Goal: Task Accomplishment & Management: Manage account settings

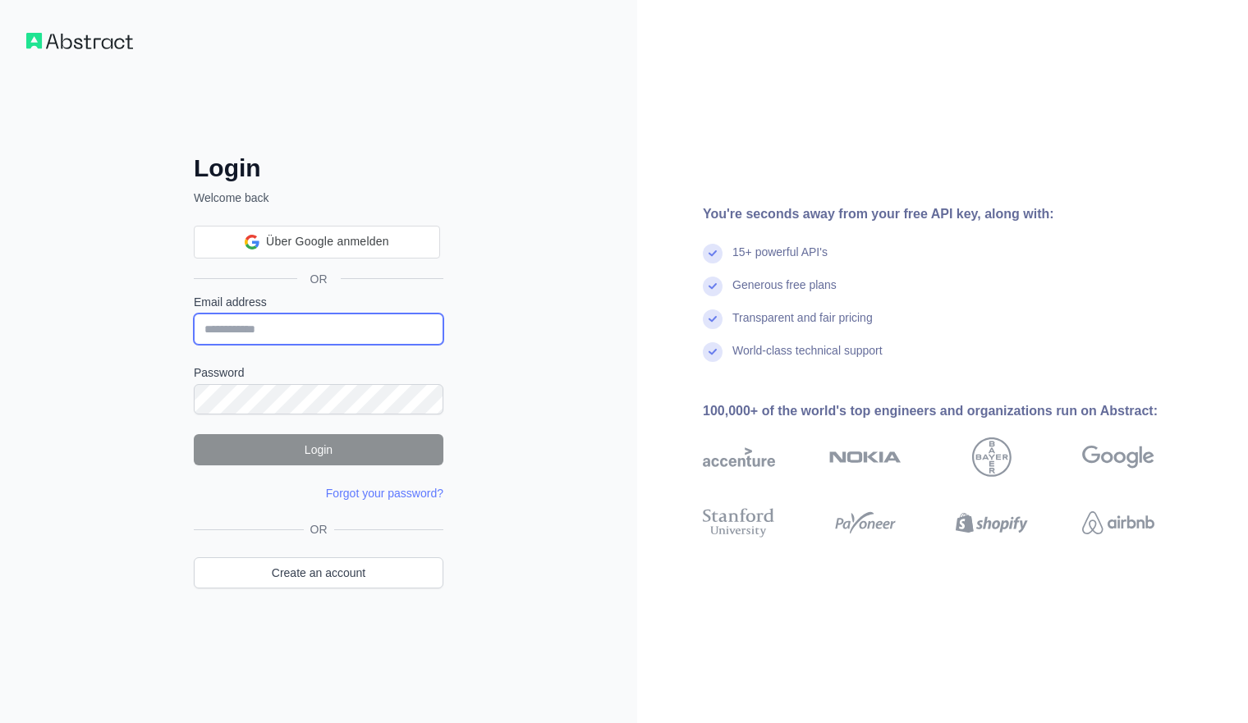
type input "**********"
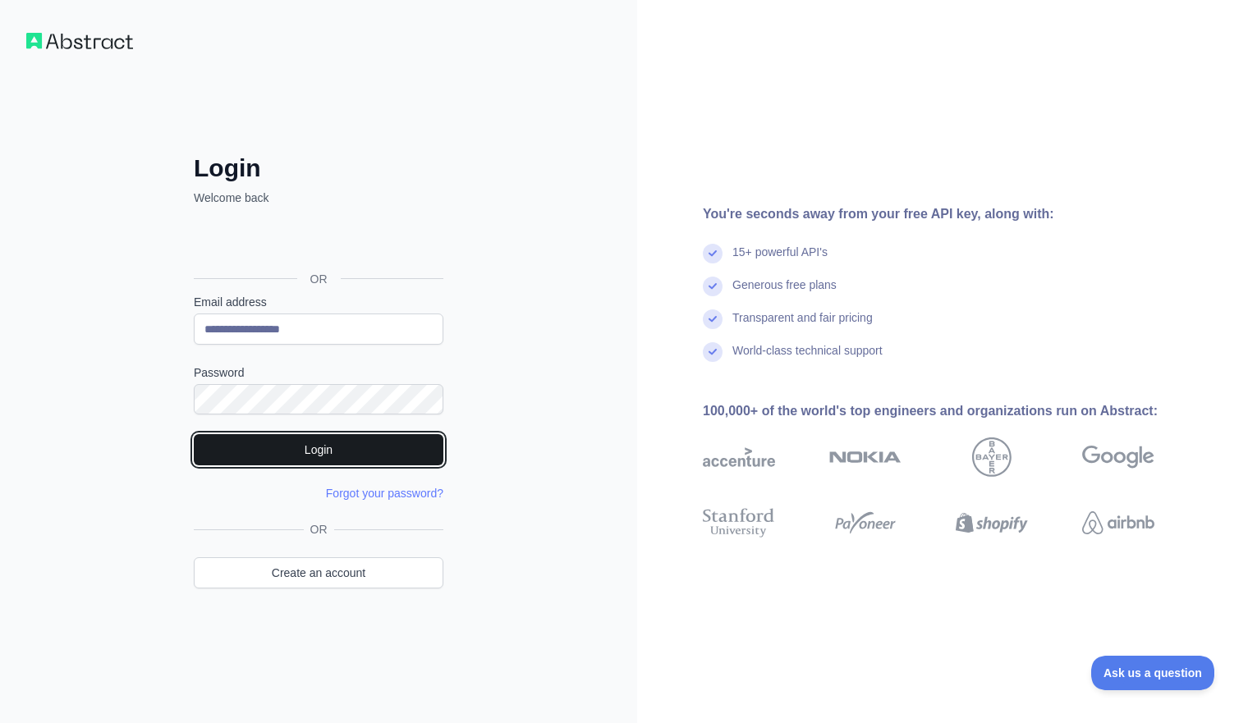
click at [229, 451] on button "Login" at bounding box center [319, 449] width 250 height 31
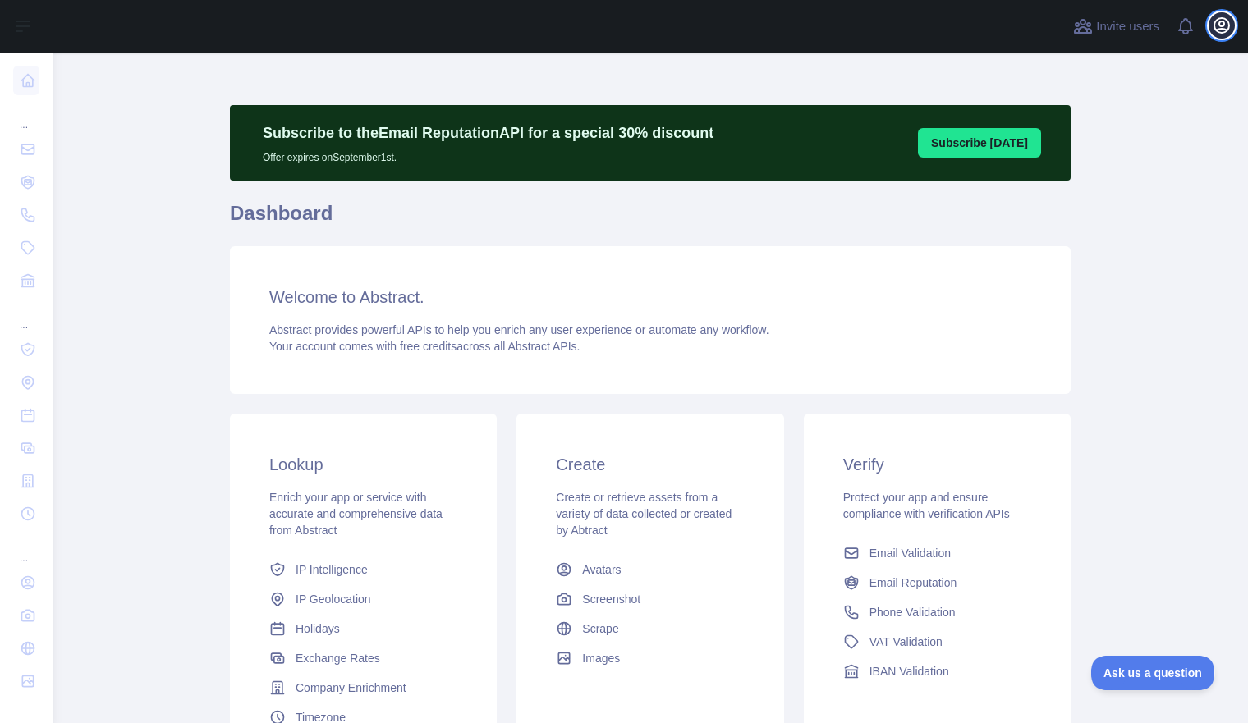
click at [1215, 27] on icon "button" at bounding box center [1221, 25] width 15 height 15
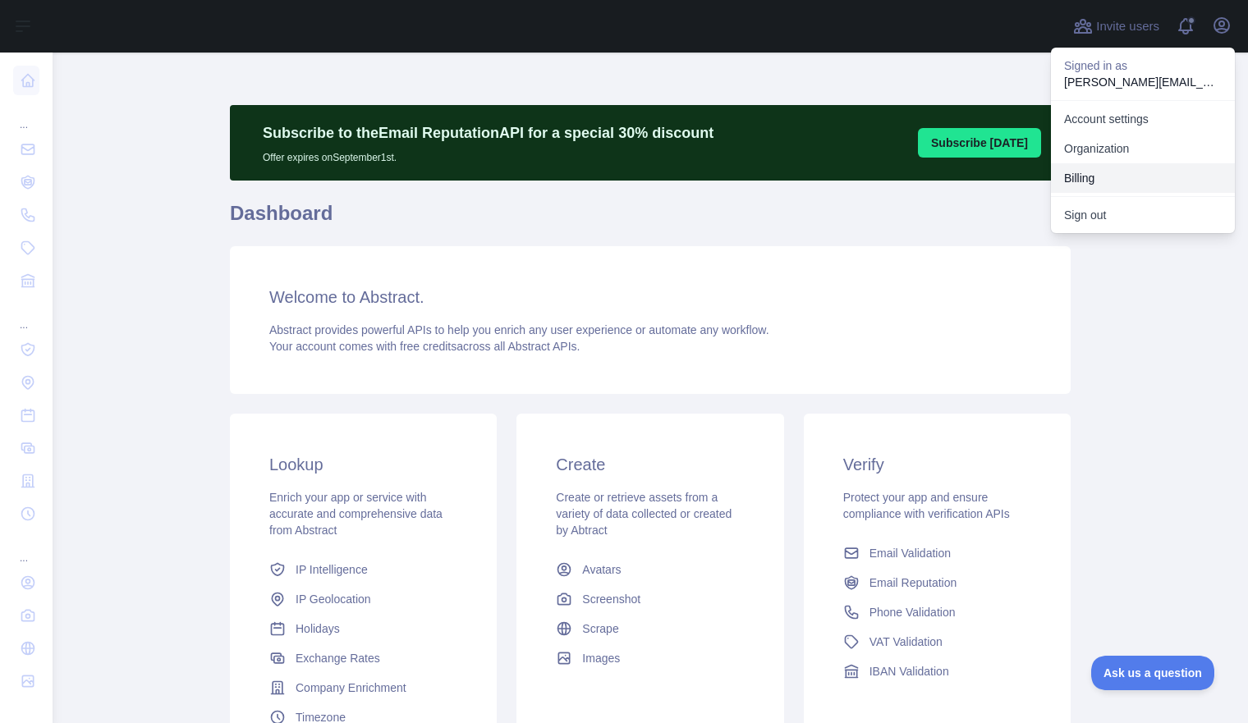
click at [1135, 173] on button "Billing" at bounding box center [1143, 178] width 184 height 30
